Goal: Information Seeking & Learning: Find specific fact

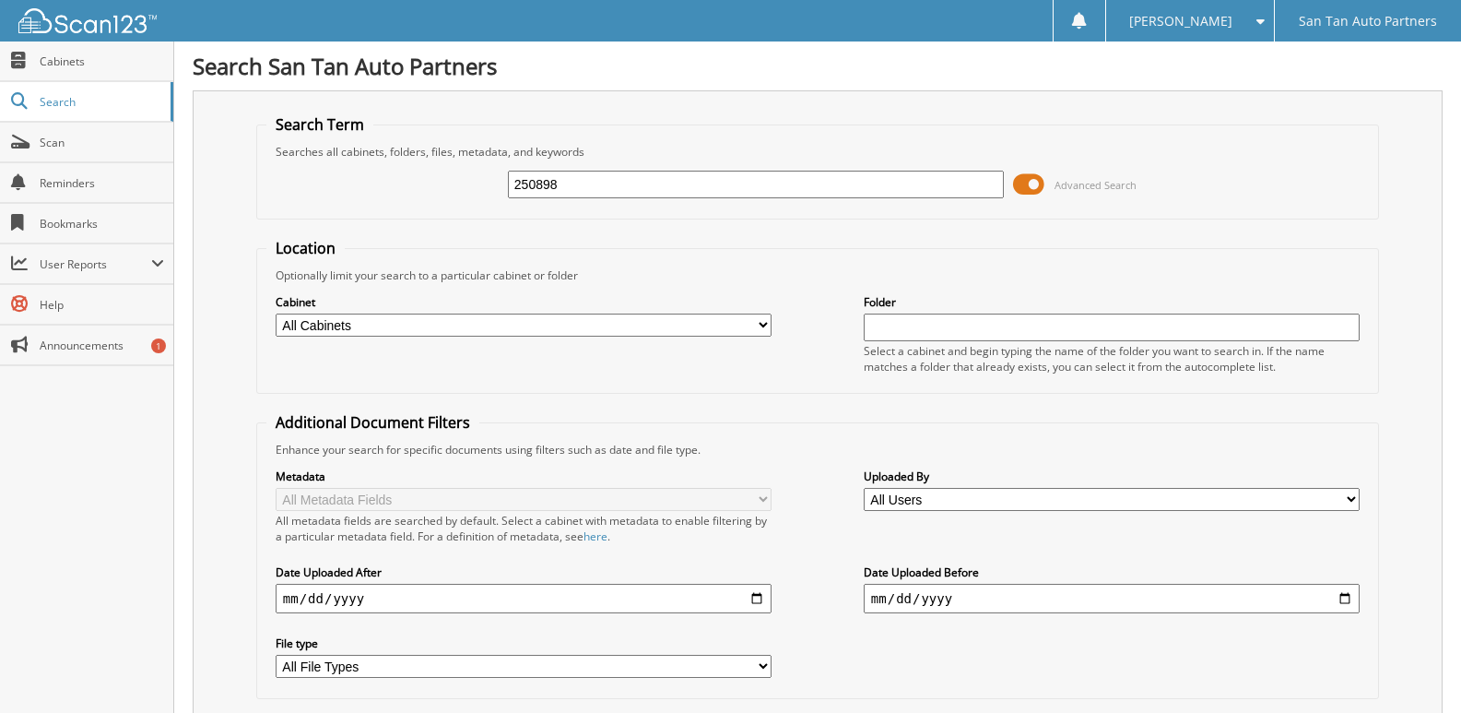
type input "250898"
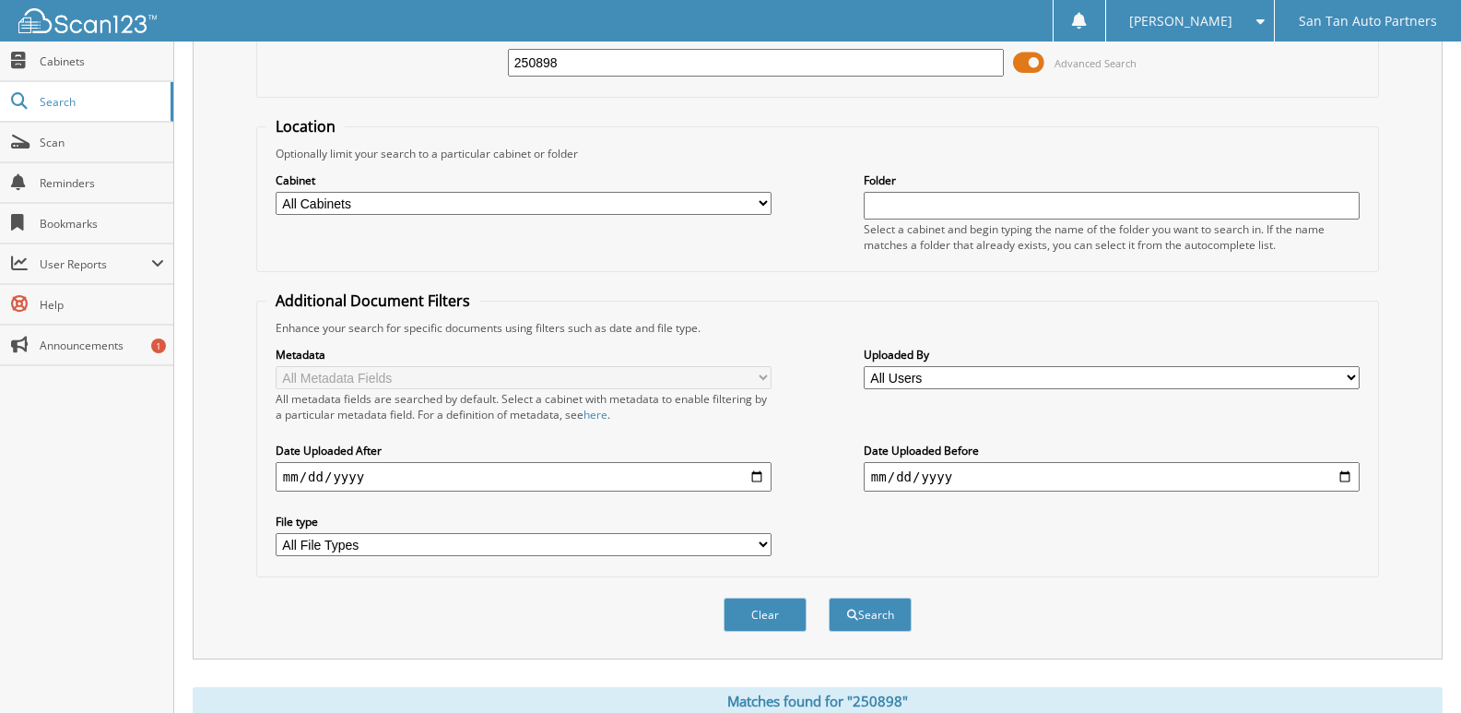
scroll to position [369, 0]
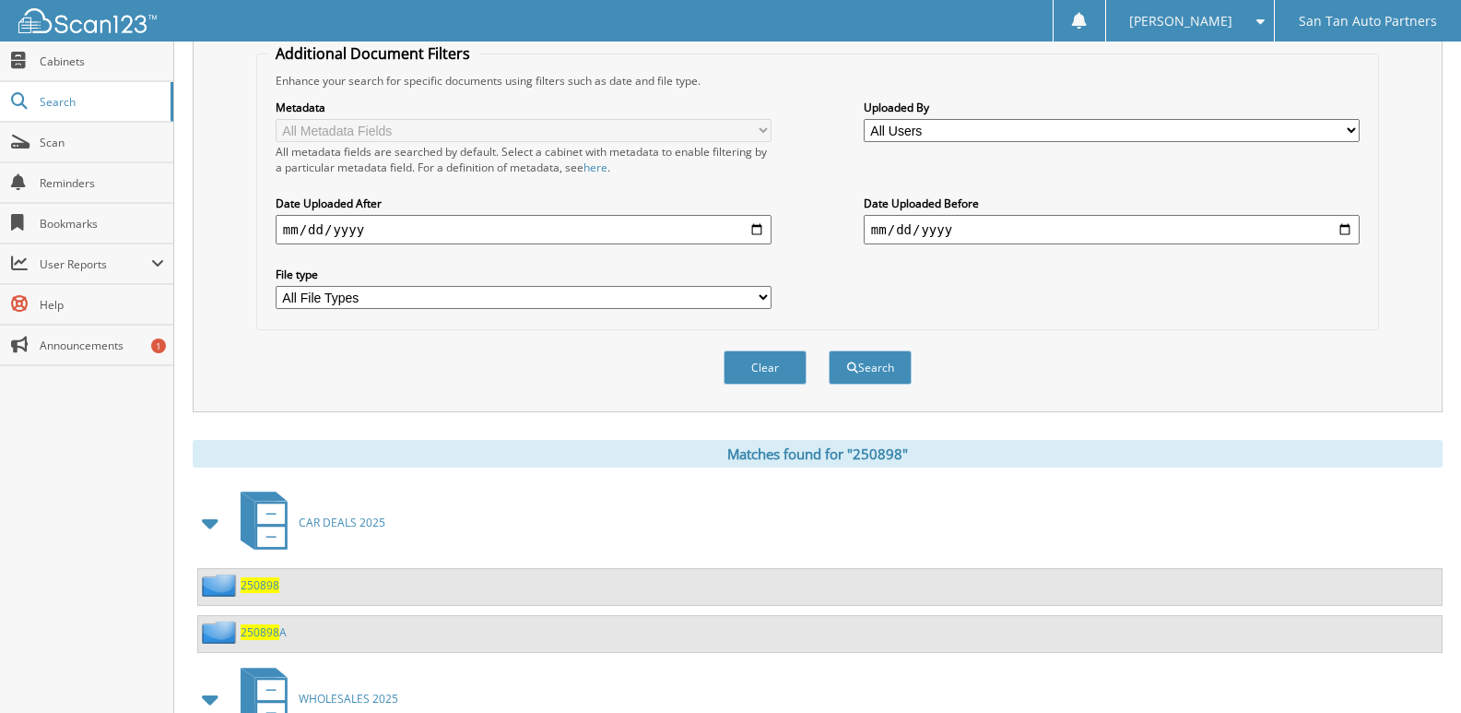
click at [261, 582] on span "250898" at bounding box center [260, 585] width 39 height 16
